Goal: Task Accomplishment & Management: Complete application form

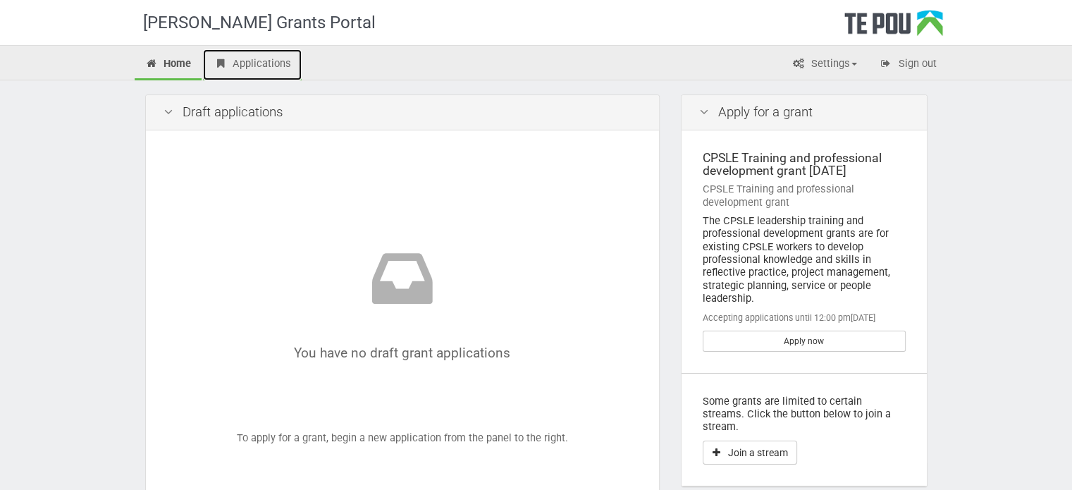
click at [254, 69] on link "Applications" at bounding box center [252, 64] width 99 height 31
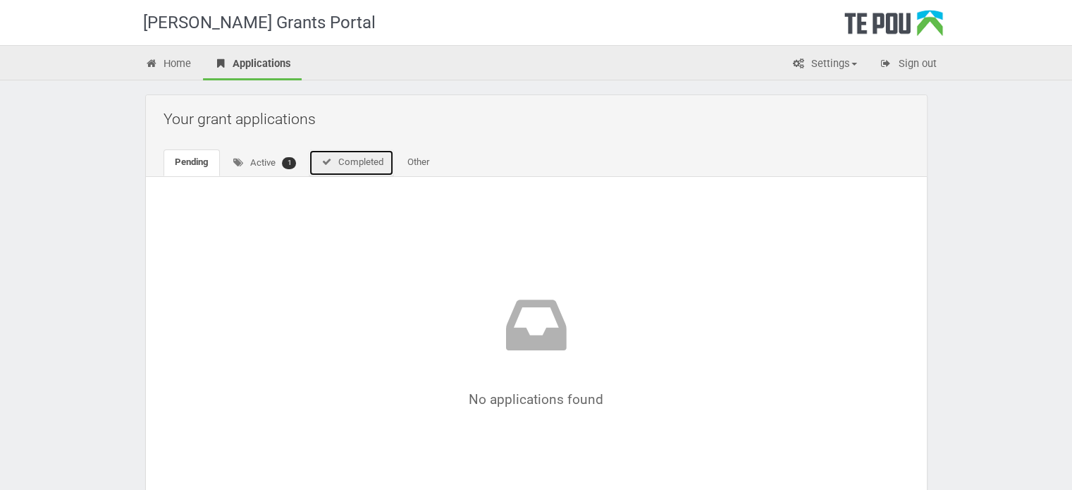
click at [354, 160] on link "Completed" at bounding box center [351, 162] width 85 height 27
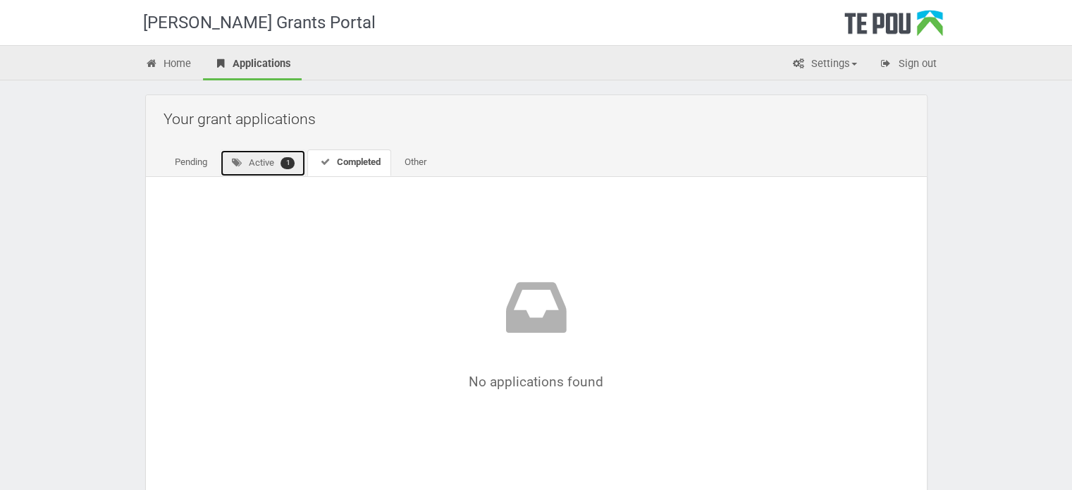
click at [266, 163] on link "Active 1" at bounding box center [263, 162] width 87 height 27
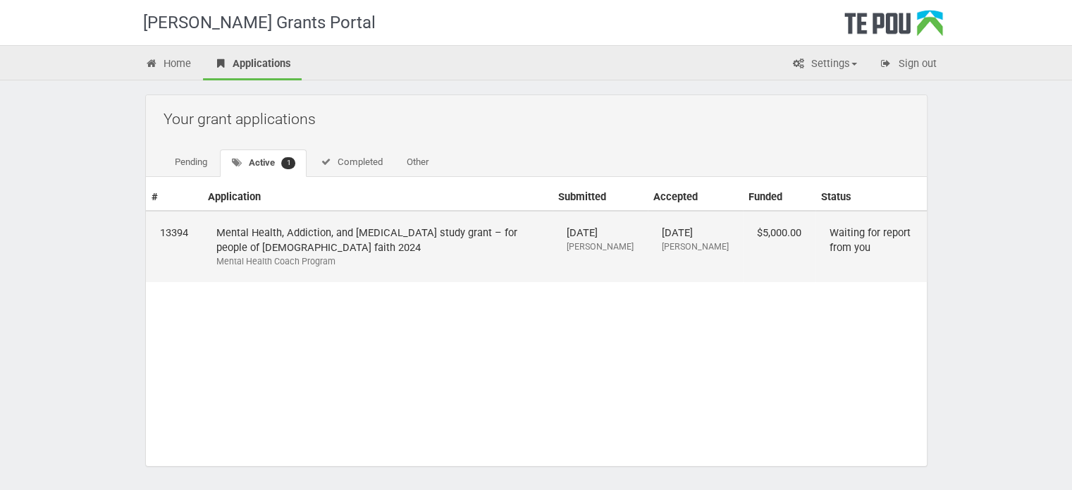
click at [829, 235] on td "Waiting for report from you" at bounding box center [870, 246] width 111 height 71
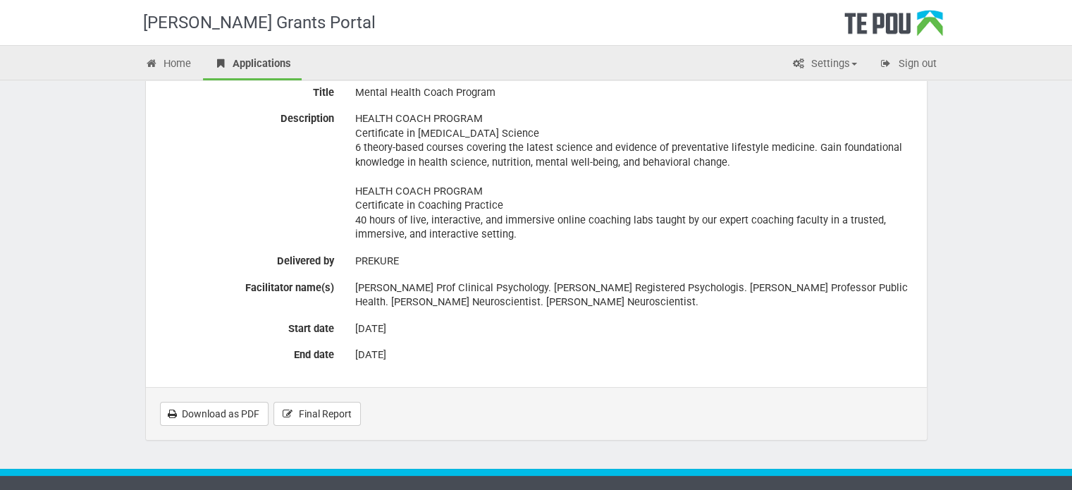
scroll to position [365, 0]
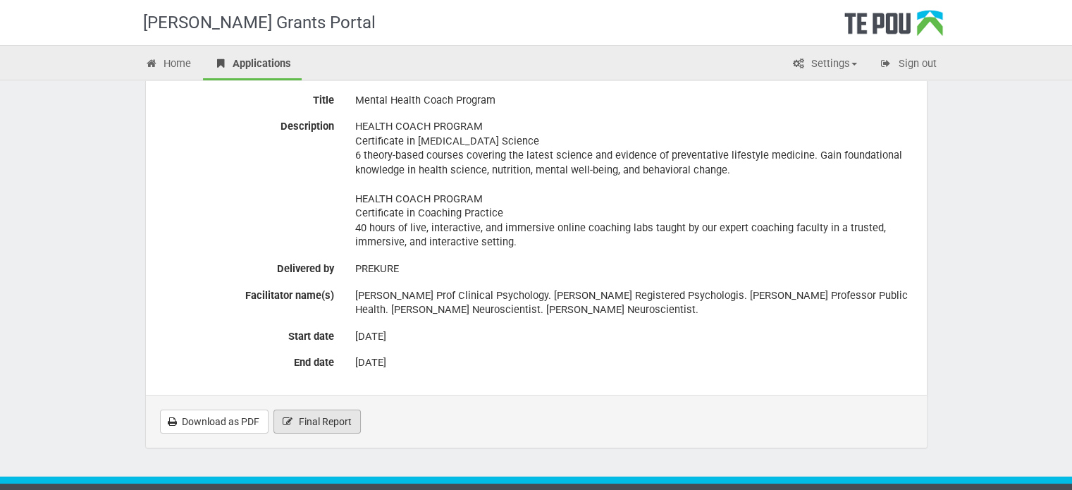
click at [309, 416] on span "Final Report" at bounding box center [325, 421] width 53 height 11
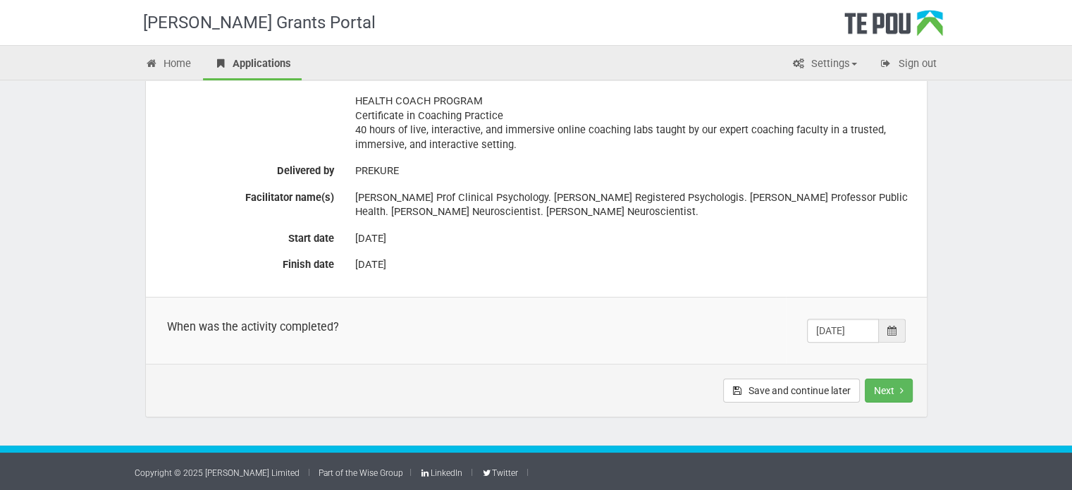
scroll to position [418, 0]
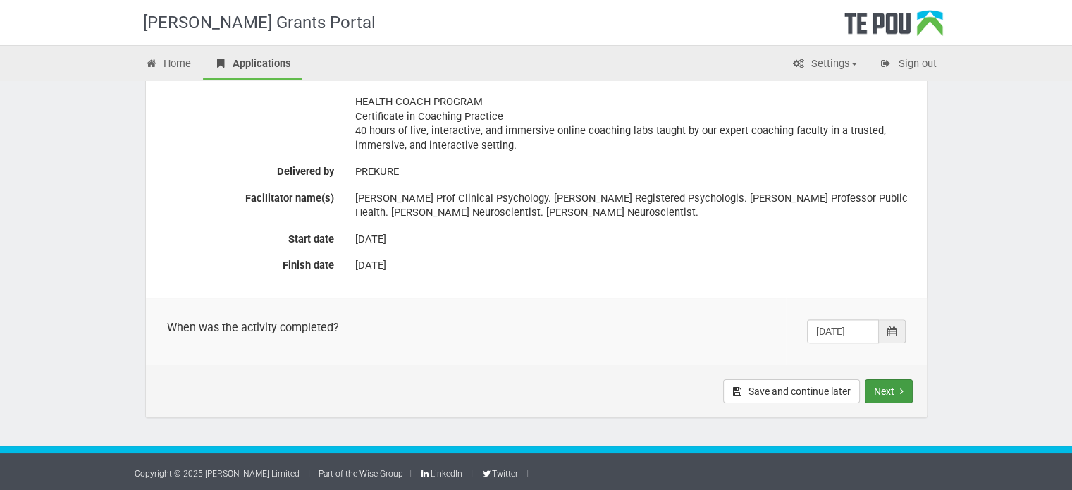
click at [885, 392] on button "Next" at bounding box center [889, 391] width 48 height 24
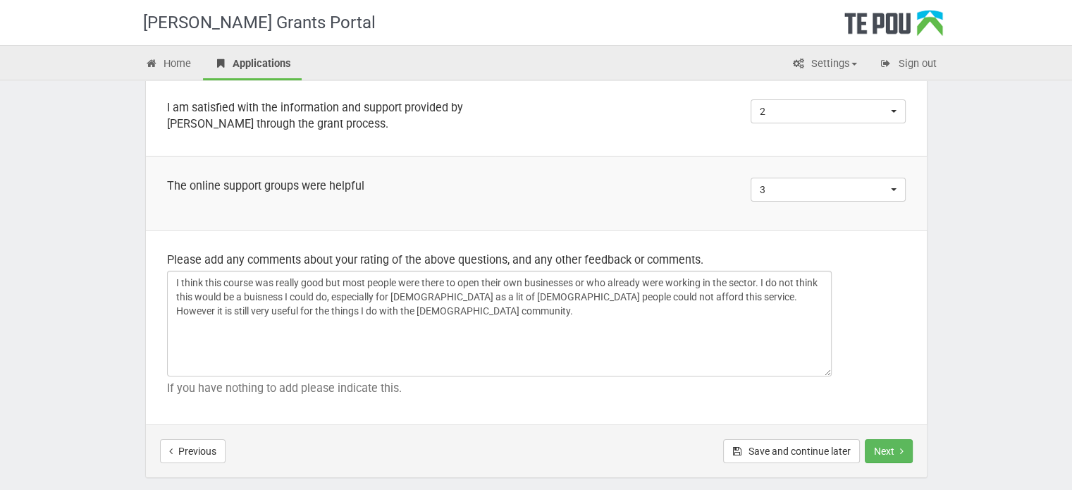
scroll to position [1062, 0]
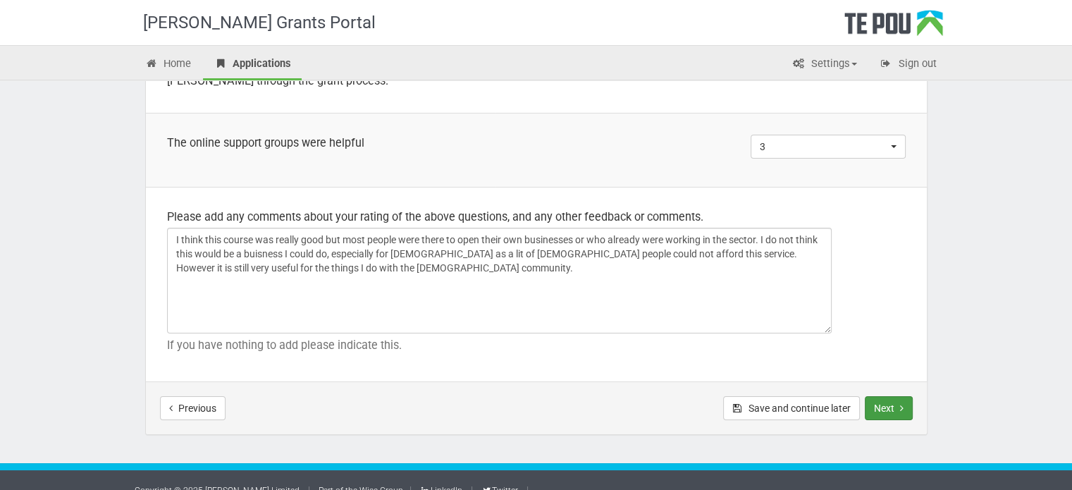
click at [898, 396] on button "Next" at bounding box center [889, 408] width 48 height 24
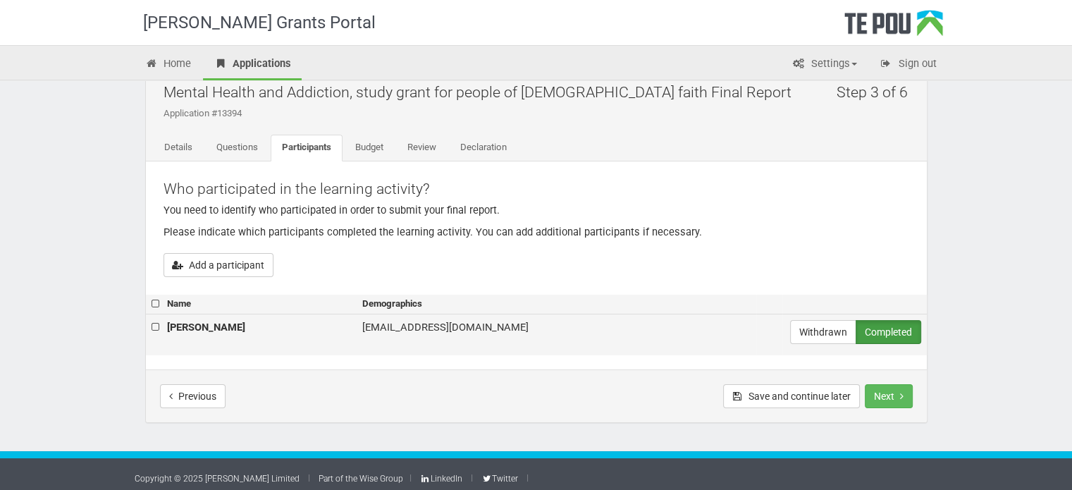
scroll to position [31, 0]
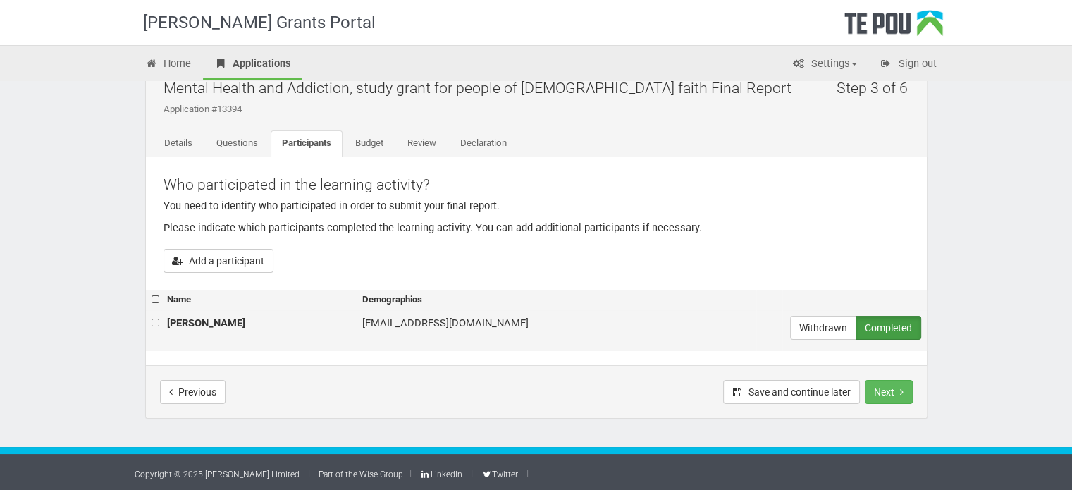
click at [159, 320] on label at bounding box center [157, 323] width 10 height 15
click at [152, 316] on input "checkbox" at bounding box center [151, 315] width 1 height 1
checkbox input "true"
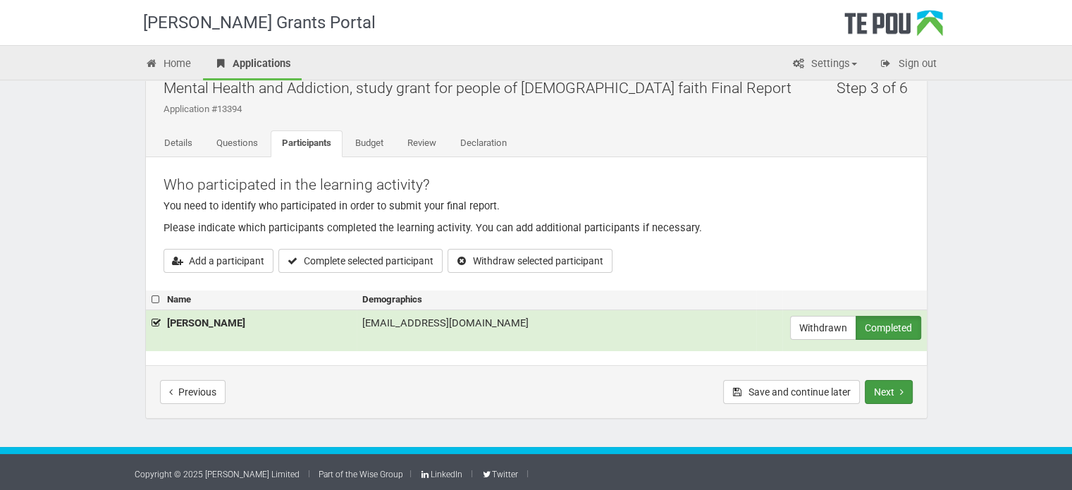
click at [893, 394] on button "Next" at bounding box center [889, 392] width 48 height 24
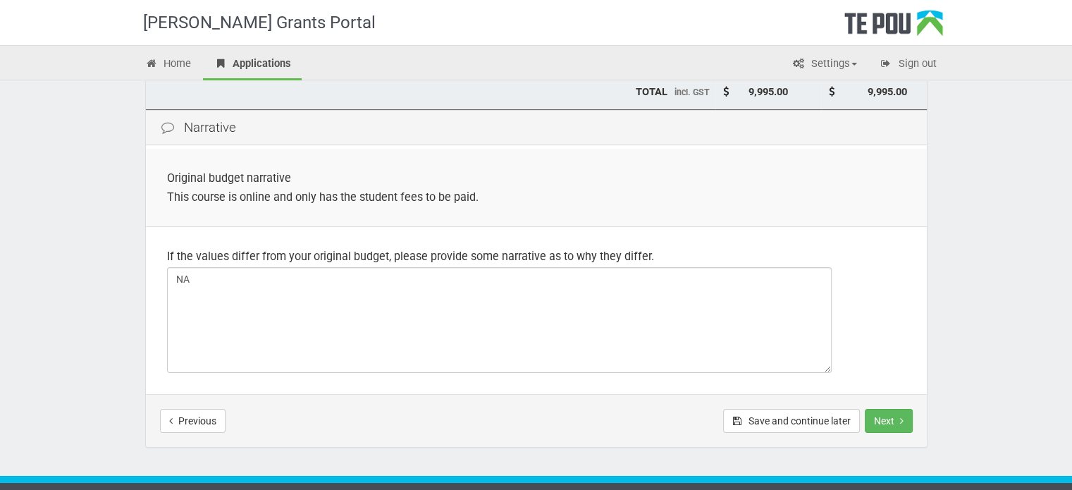
scroll to position [351, 0]
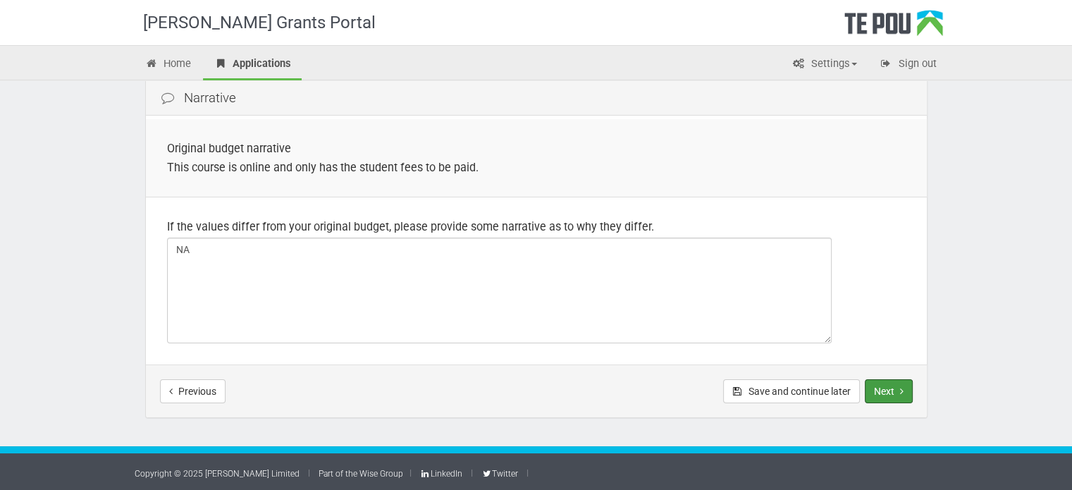
click at [893, 394] on button "Next" at bounding box center [889, 391] width 48 height 24
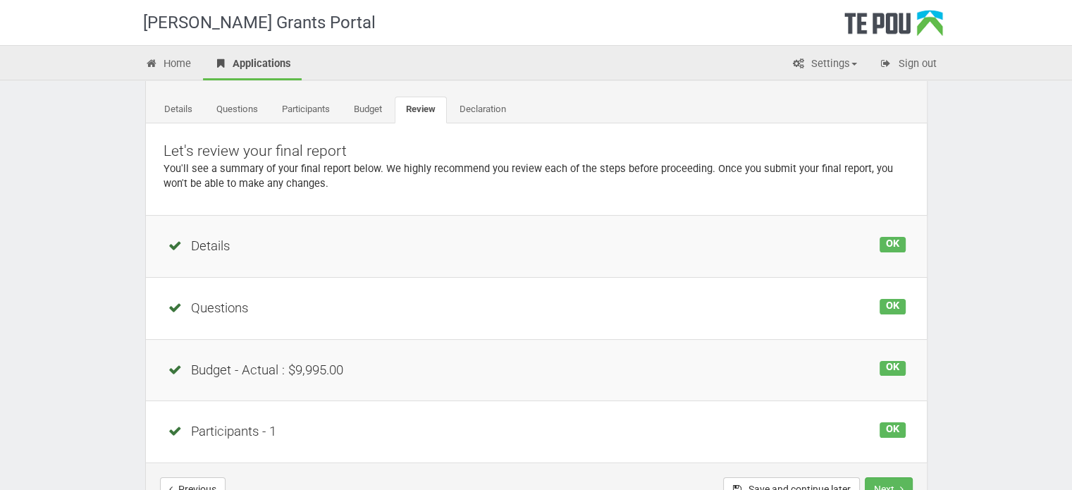
scroll to position [163, 0]
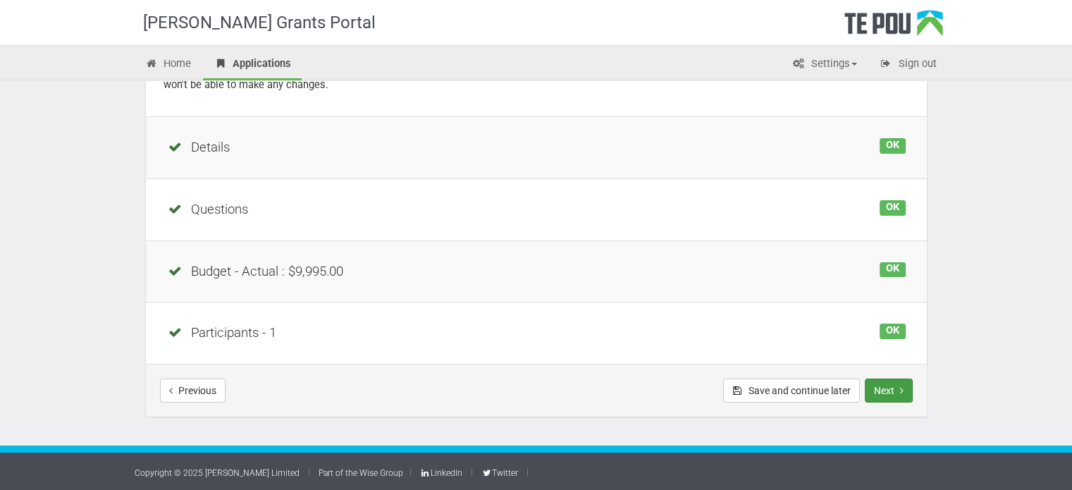
click at [884, 390] on button "Next" at bounding box center [889, 390] width 48 height 24
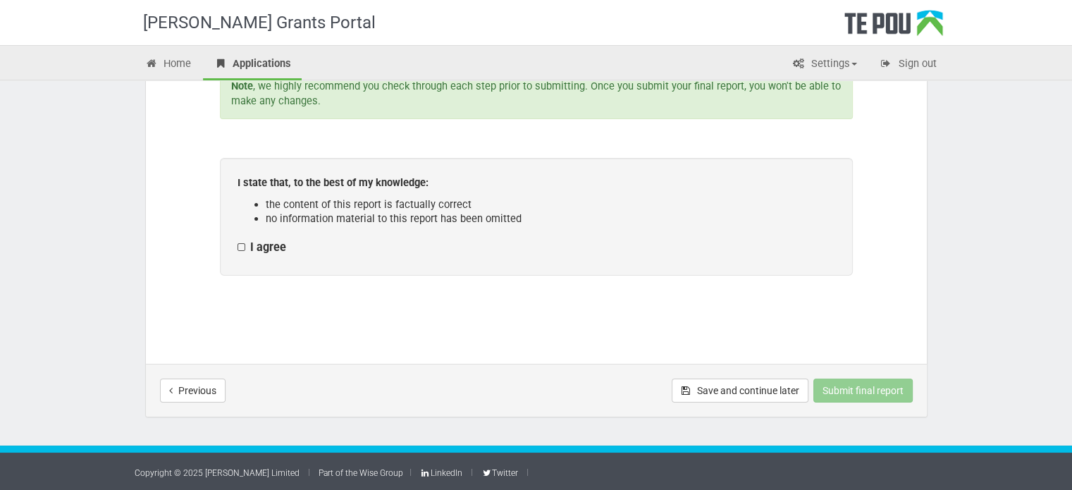
scroll to position [180, 0]
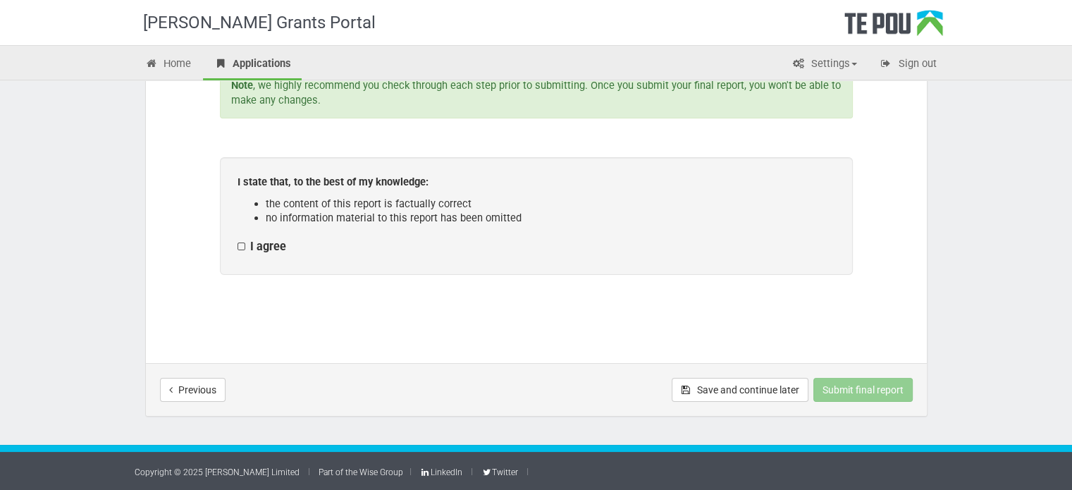
click at [237, 243] on label "I agree" at bounding box center [261, 247] width 49 height 15
click at [237, 240] on input "I agree" at bounding box center [237, 239] width 1 height 1
checkbox input "true"
click at [846, 388] on button "Submit final report" at bounding box center [862, 390] width 99 height 24
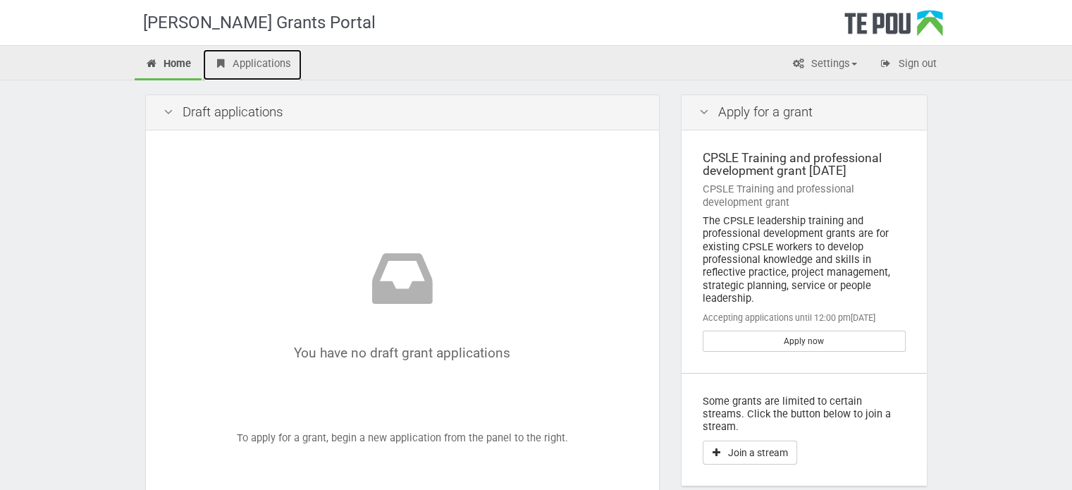
click at [252, 66] on link "Applications" at bounding box center [252, 64] width 99 height 31
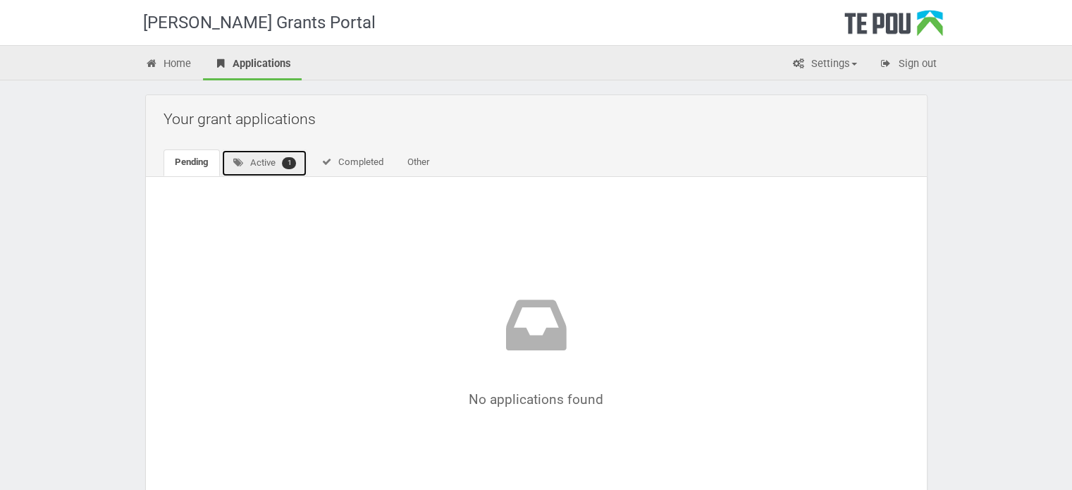
click at [275, 156] on link "Active 1" at bounding box center [264, 162] width 87 height 27
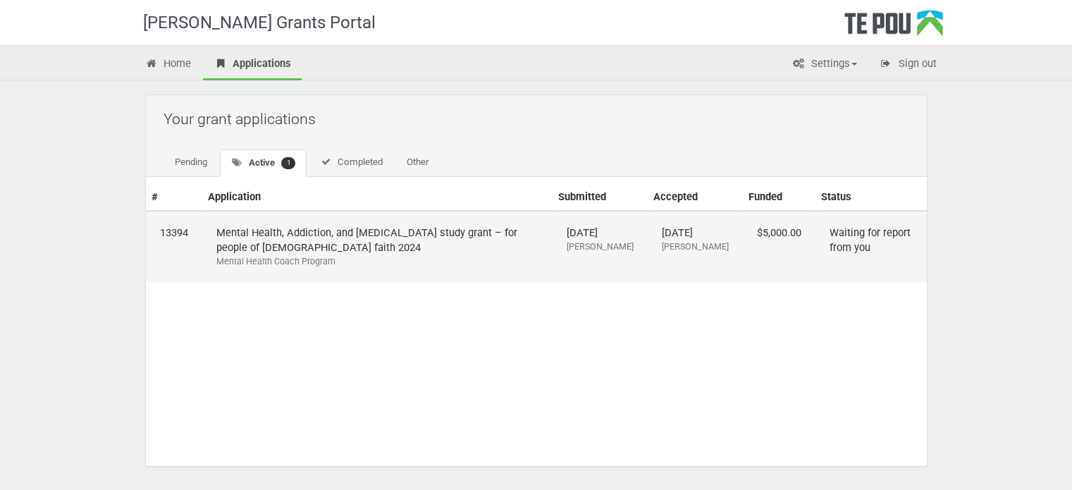
click at [843, 228] on td "Waiting for report from you" at bounding box center [870, 246] width 111 height 71
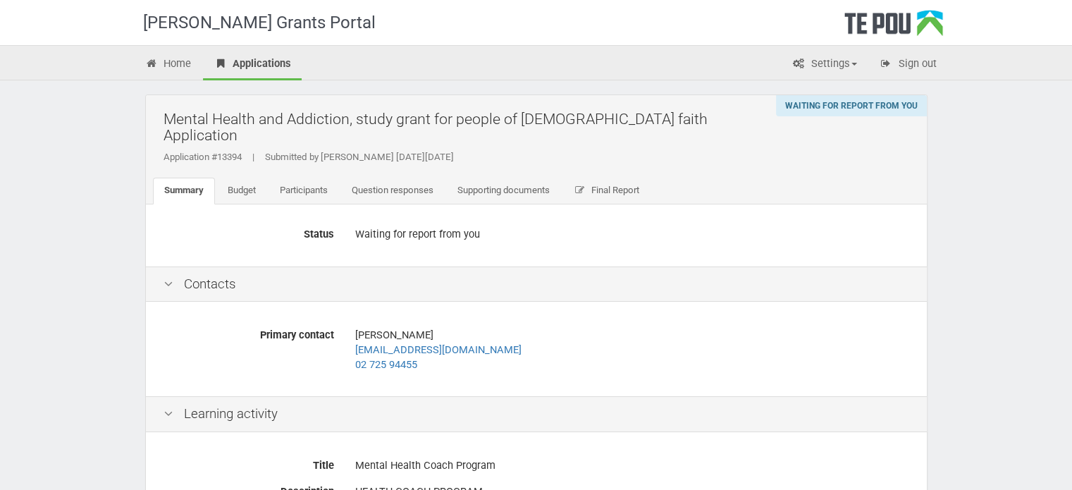
scroll to position [380, 0]
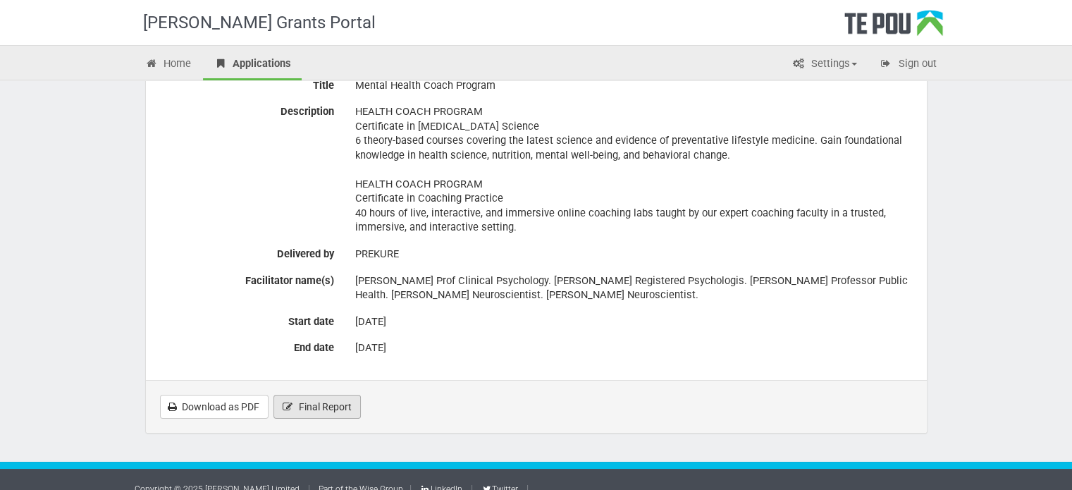
click at [313, 401] on span "Final Report" at bounding box center [325, 406] width 53 height 11
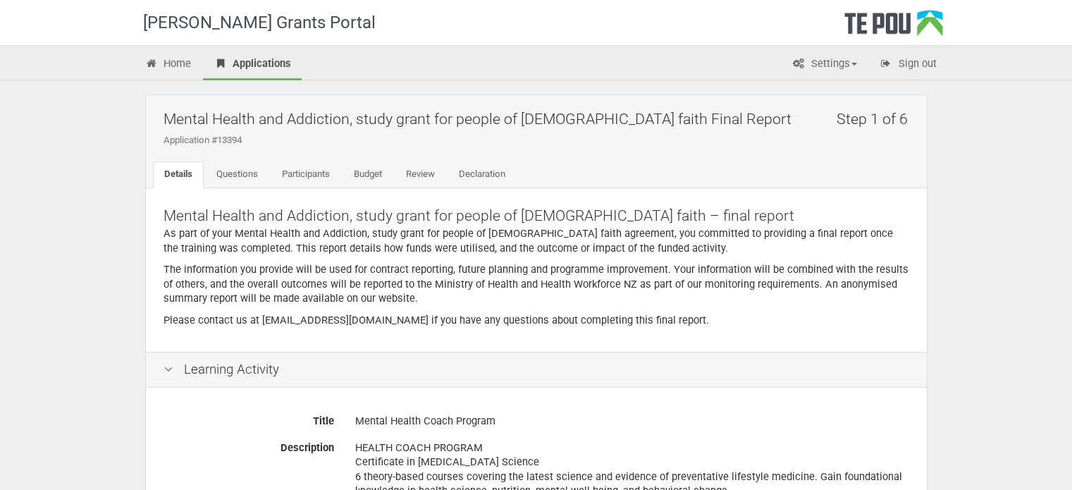
scroll to position [419, 0]
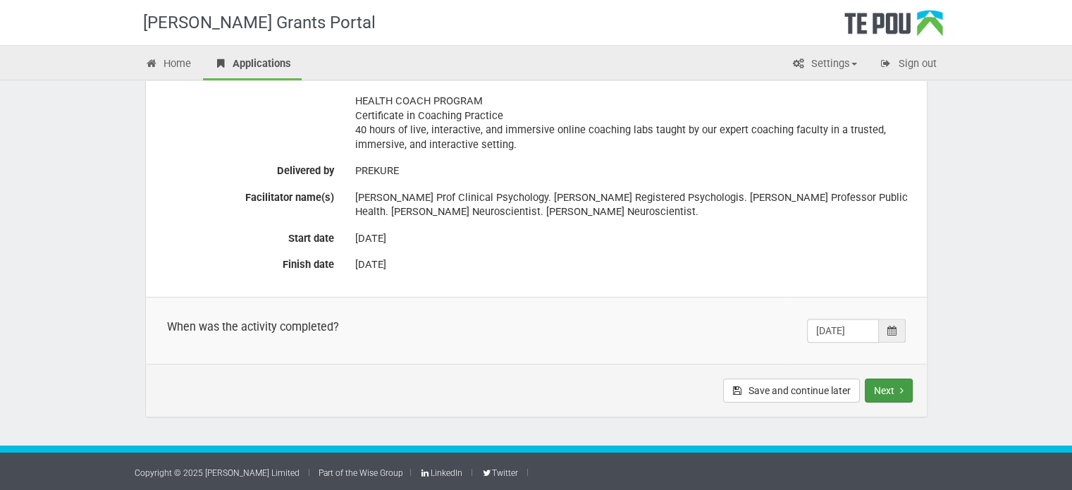
click at [886, 387] on button "Next" at bounding box center [889, 390] width 48 height 24
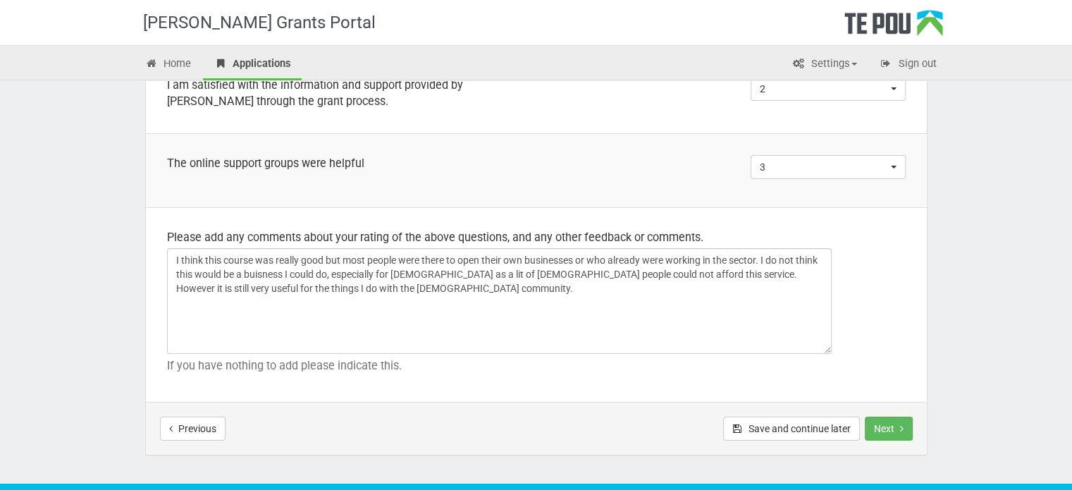
scroll to position [1062, 0]
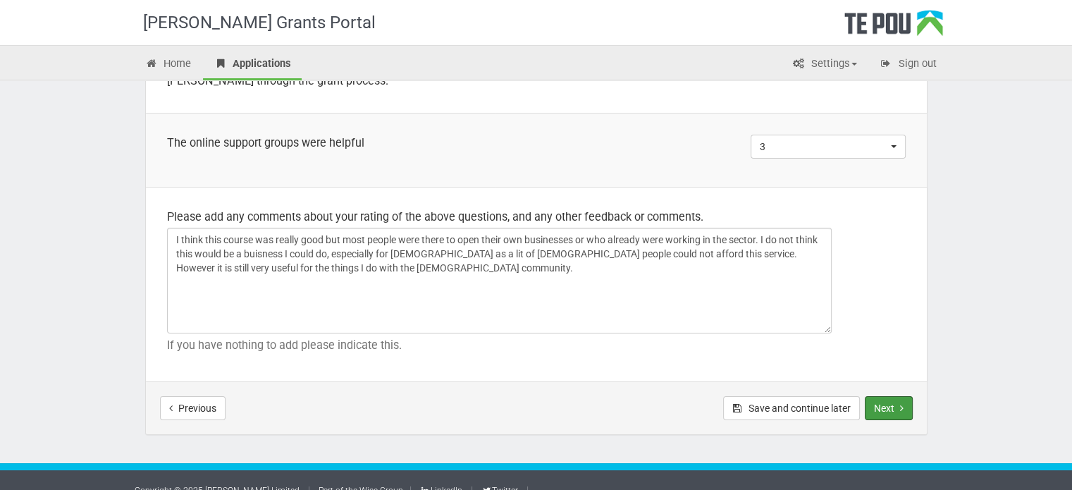
click at [886, 396] on button "Next" at bounding box center [889, 408] width 48 height 24
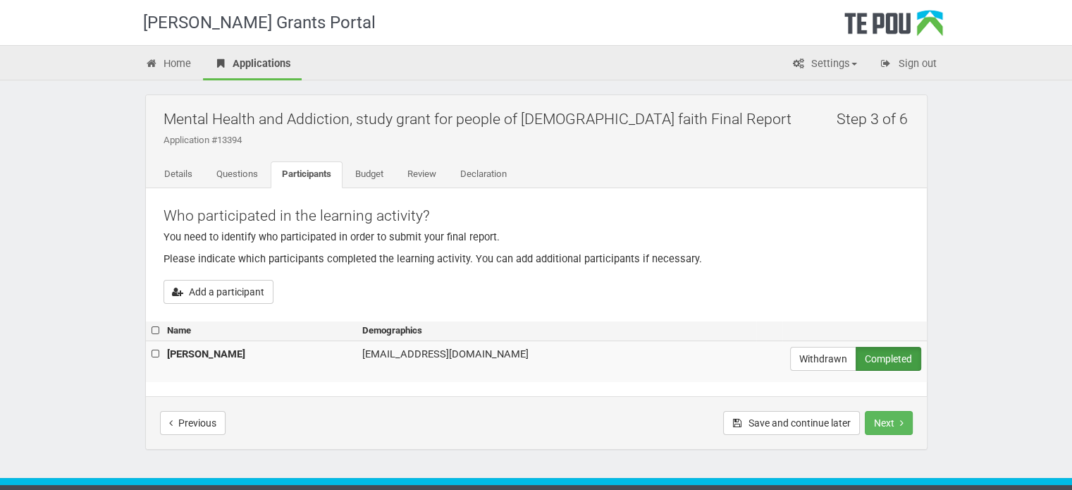
scroll to position [31, 0]
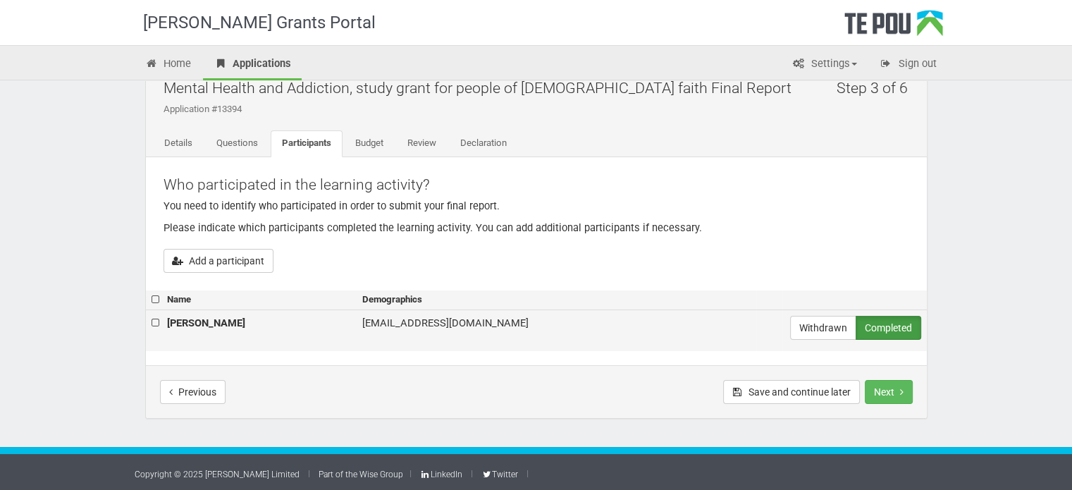
click at [152, 321] on label at bounding box center [157, 323] width 10 height 15
click at [152, 316] on input "checkbox" at bounding box center [151, 315] width 1 height 1
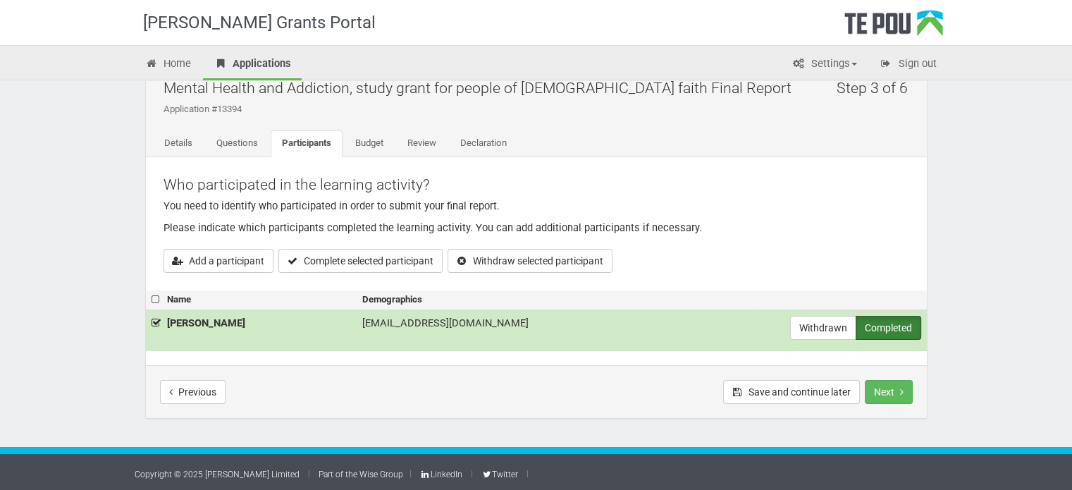
click at [891, 323] on label "Completed" at bounding box center [888, 328] width 66 height 24
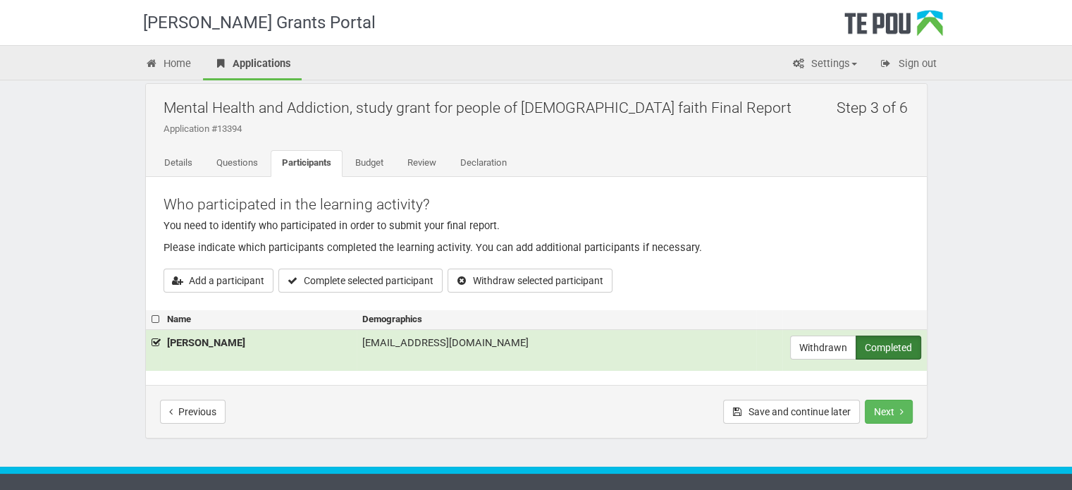
scroll to position [14, 0]
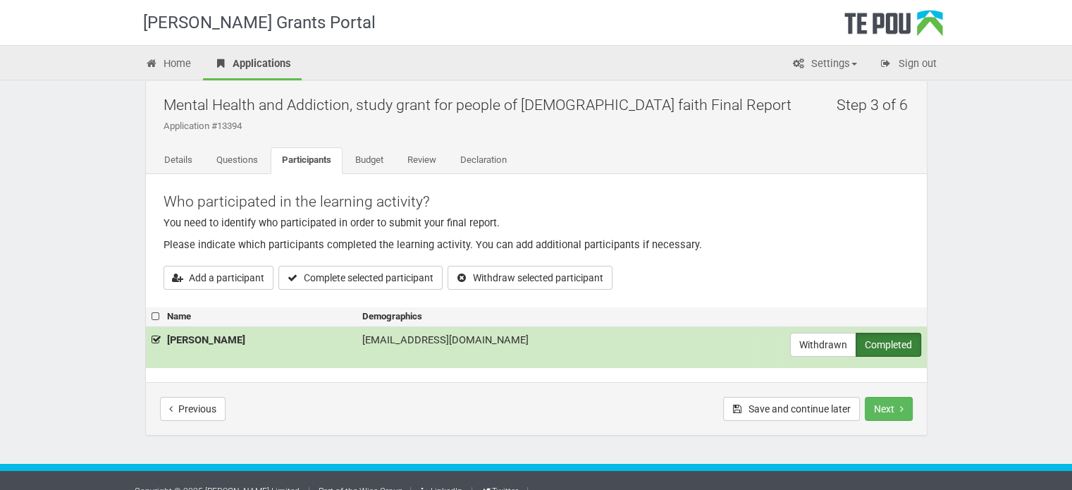
click at [882, 340] on label "Completed" at bounding box center [888, 345] width 66 height 24
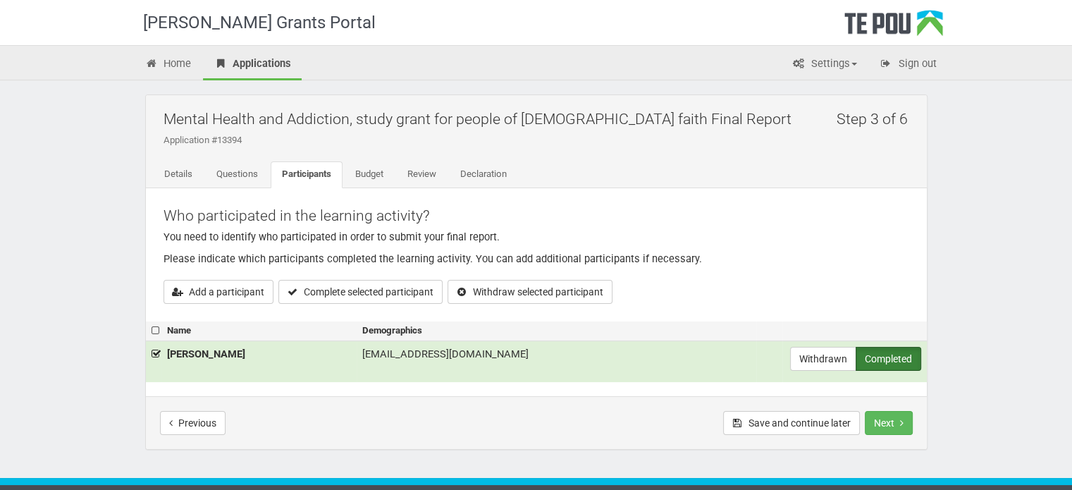
scroll to position [31, 0]
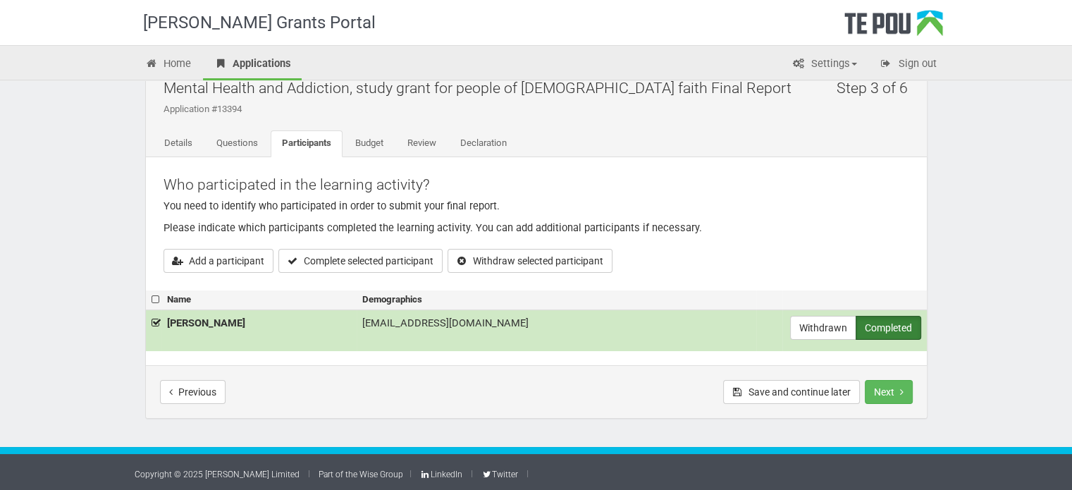
click at [154, 318] on label at bounding box center [157, 323] width 10 height 15
click at [152, 316] on input "checkbox" at bounding box center [151, 315] width 1 height 1
checkbox input "false"
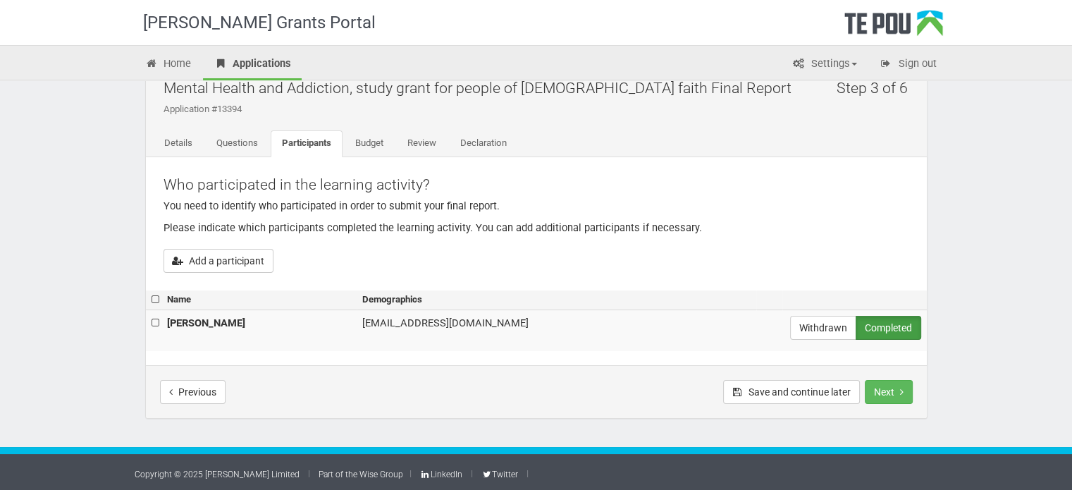
click at [152, 297] on label at bounding box center [157, 299] width 10 height 15
click at [152, 292] on input "checkbox" at bounding box center [151, 292] width 1 height 1
checkbox input "true"
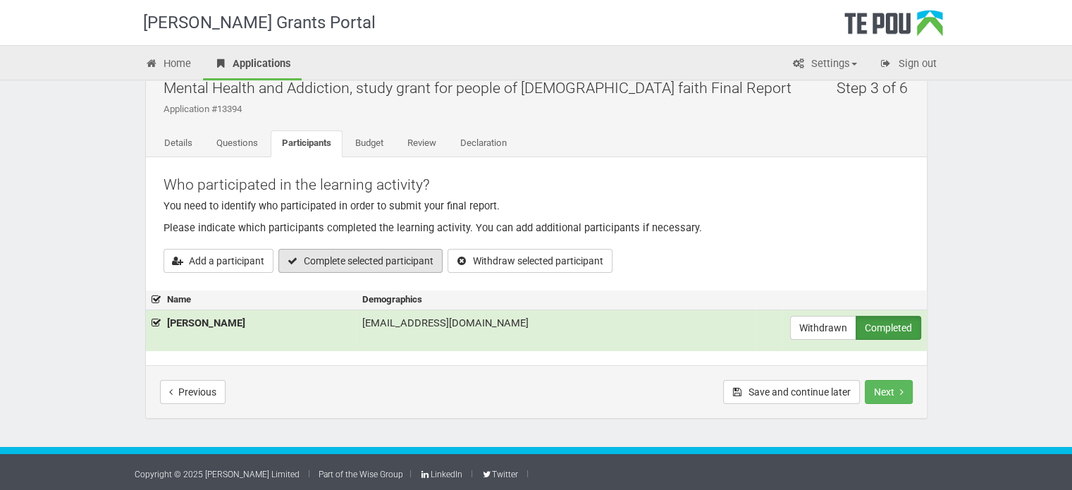
click at [346, 261] on button "Complete selected participant" at bounding box center [360, 261] width 164 height 24
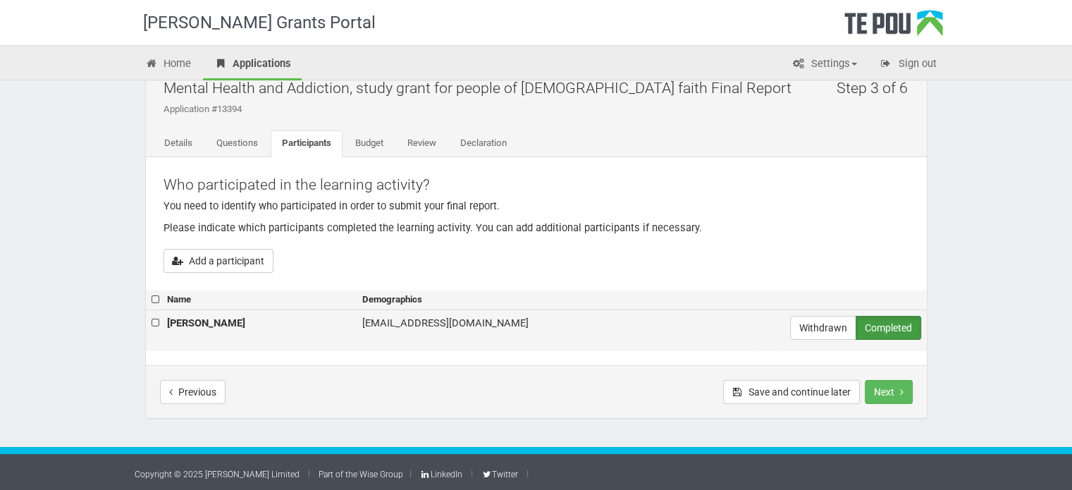
click at [154, 322] on label at bounding box center [157, 323] width 10 height 15
click at [152, 316] on input "checkbox" at bounding box center [151, 315] width 1 height 1
checkbox input "true"
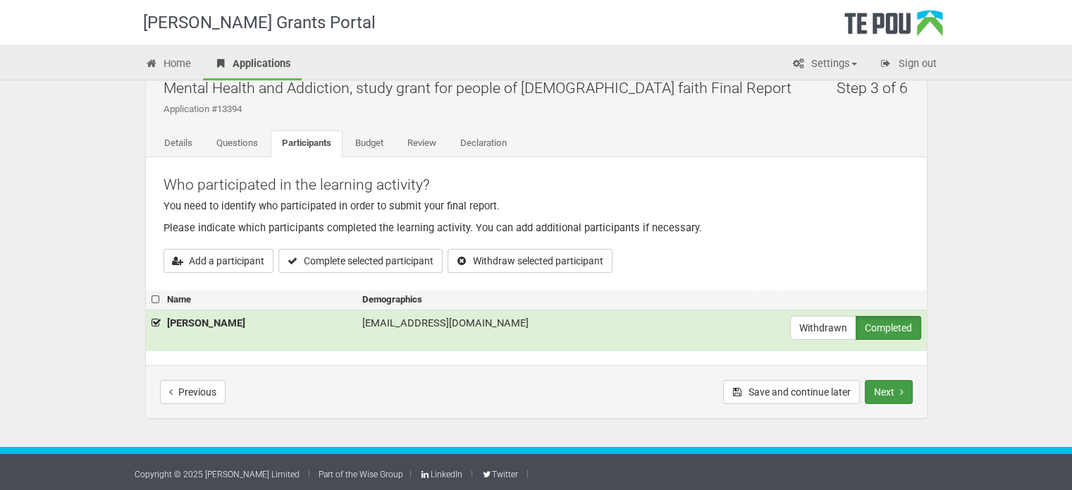
click at [885, 395] on button "Next" at bounding box center [889, 392] width 48 height 24
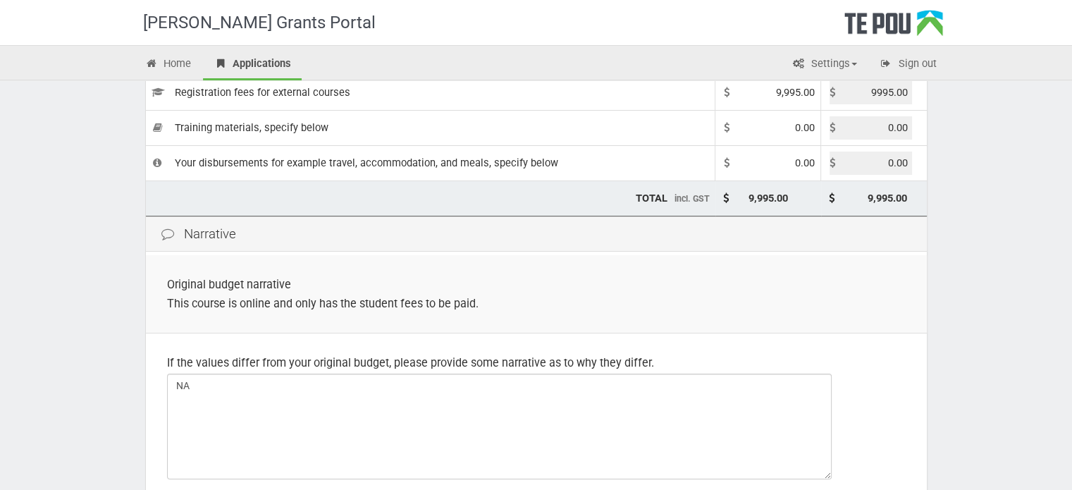
scroll to position [211, 0]
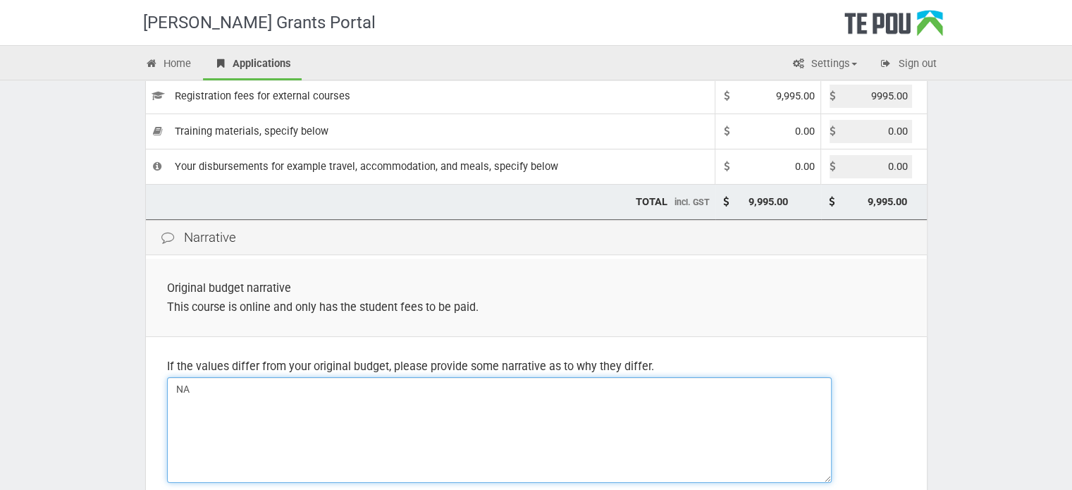
click at [251, 391] on textarea "NA" at bounding box center [499, 430] width 664 height 106
type textarea "N"
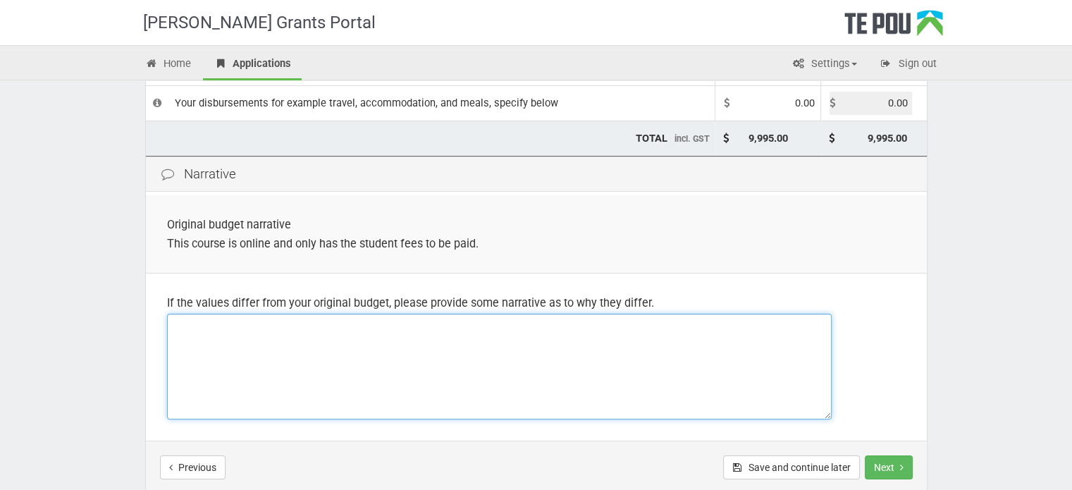
scroll to position [351, 0]
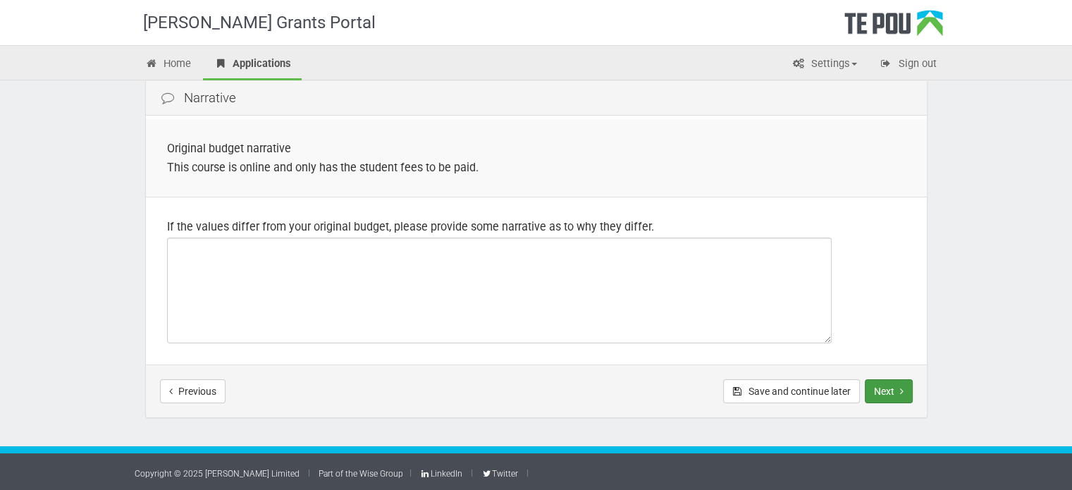
click at [893, 390] on button "Next" at bounding box center [889, 391] width 48 height 24
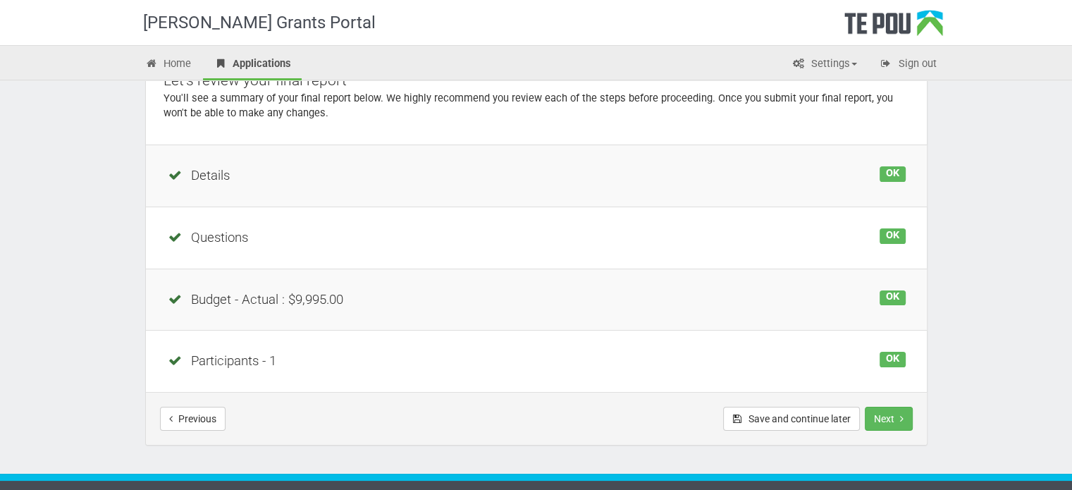
scroll to position [163, 0]
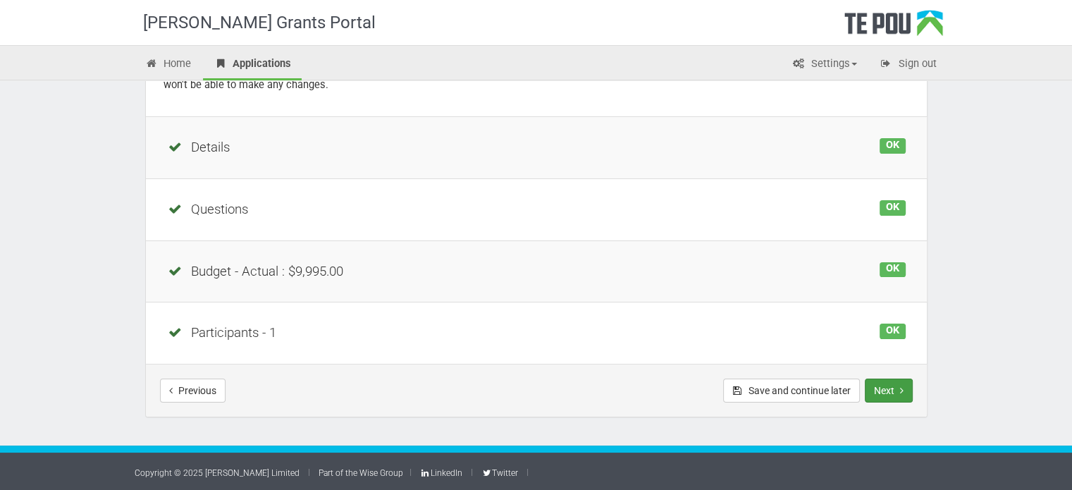
click at [886, 392] on button "Next" at bounding box center [889, 390] width 48 height 24
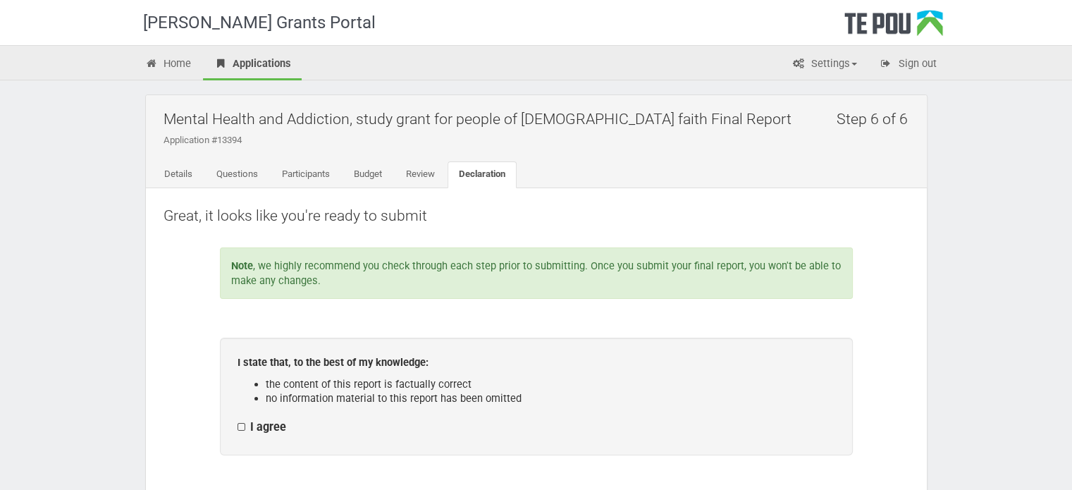
click at [237, 428] on label "I agree" at bounding box center [261, 427] width 49 height 15
click at [237, 420] on input "I agree" at bounding box center [237, 419] width 1 height 1
checkbox input "true"
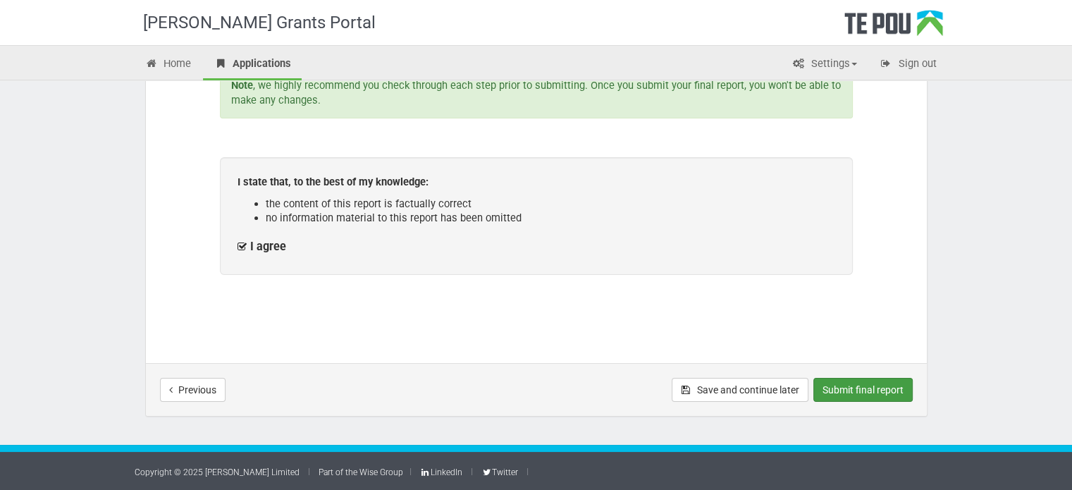
click at [870, 388] on button "Submit final report" at bounding box center [862, 390] width 99 height 24
click at [857, 58] on link "Settings" at bounding box center [824, 64] width 86 height 31
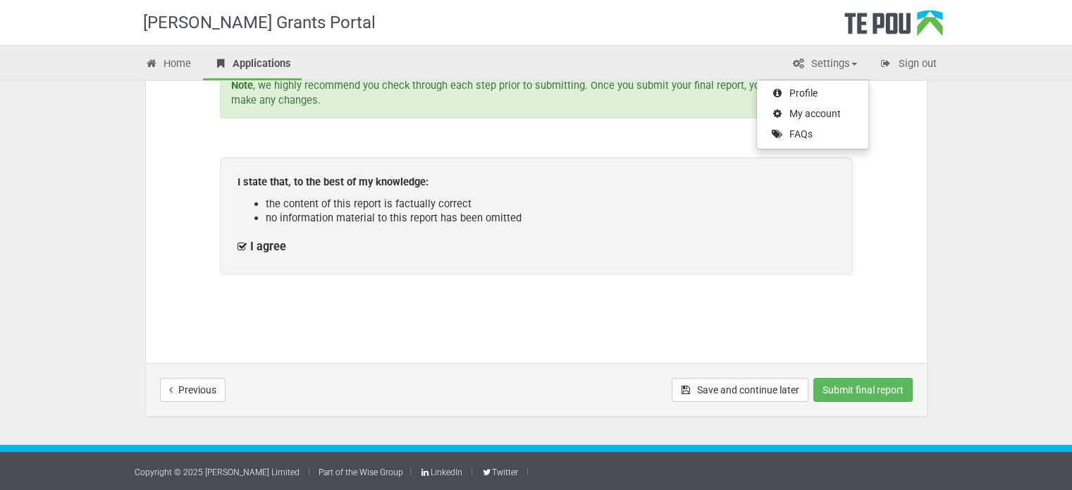
click at [957, 154] on div "[PERSON_NAME] Grants Portal Home Applications Settings Profile My account FAQs …" at bounding box center [536, 155] width 1072 height 671
